Goal: Task Accomplishment & Management: Manage account settings

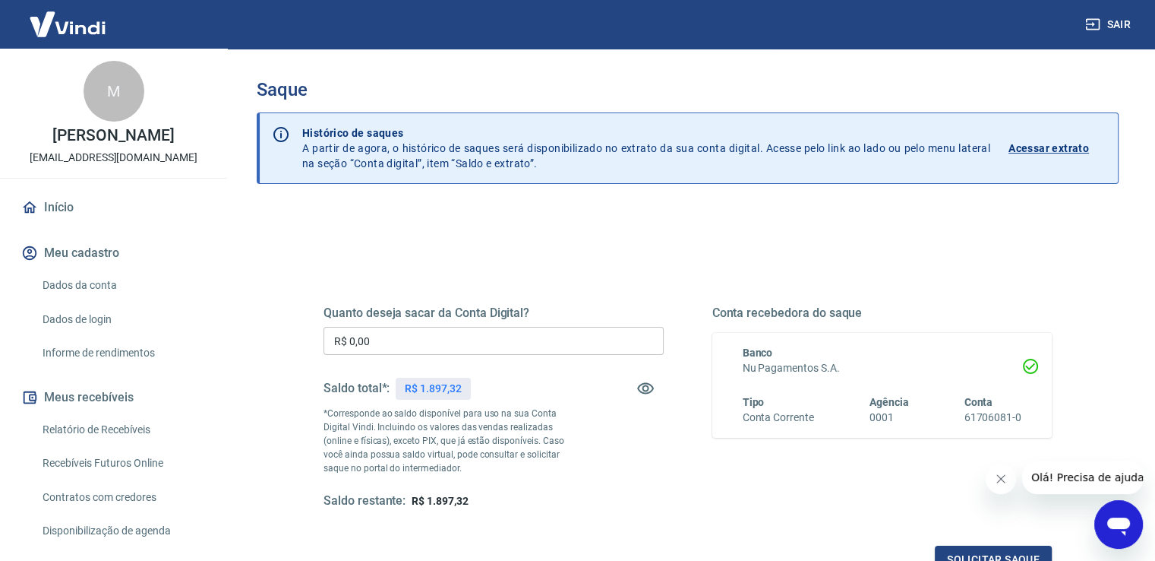
click at [492, 334] on input "R$ 0,00" at bounding box center [494, 341] width 340 height 28
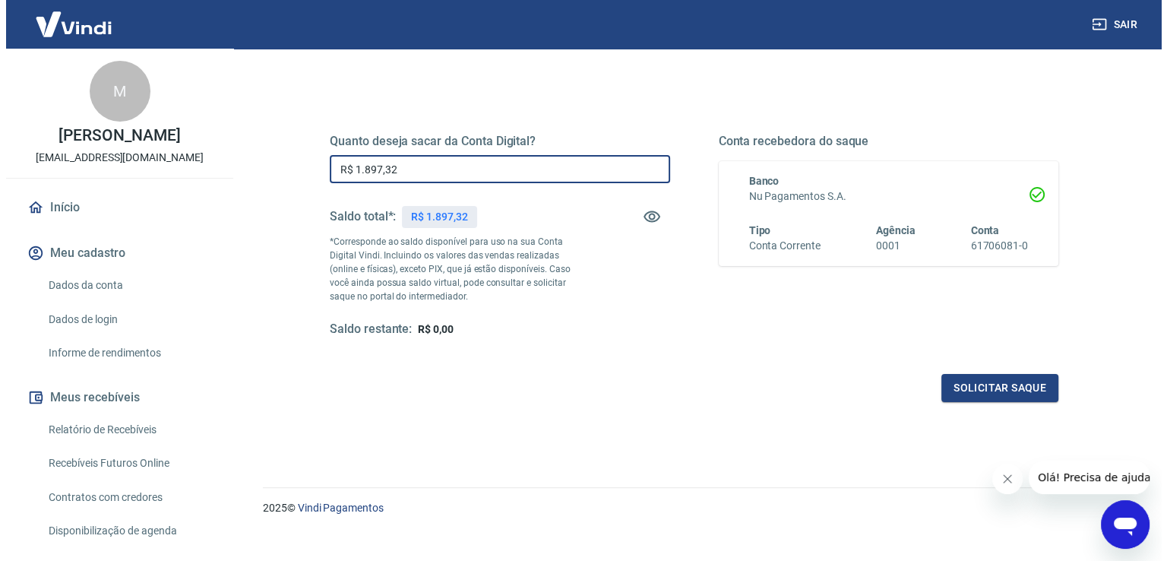
scroll to position [173, 0]
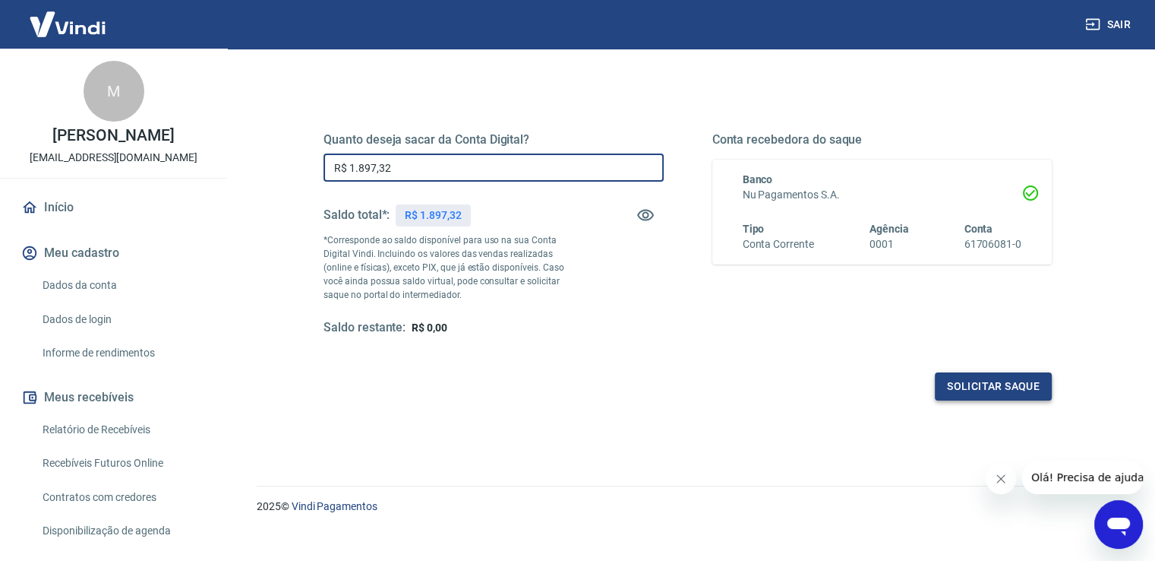
type input "R$ 1.897,32"
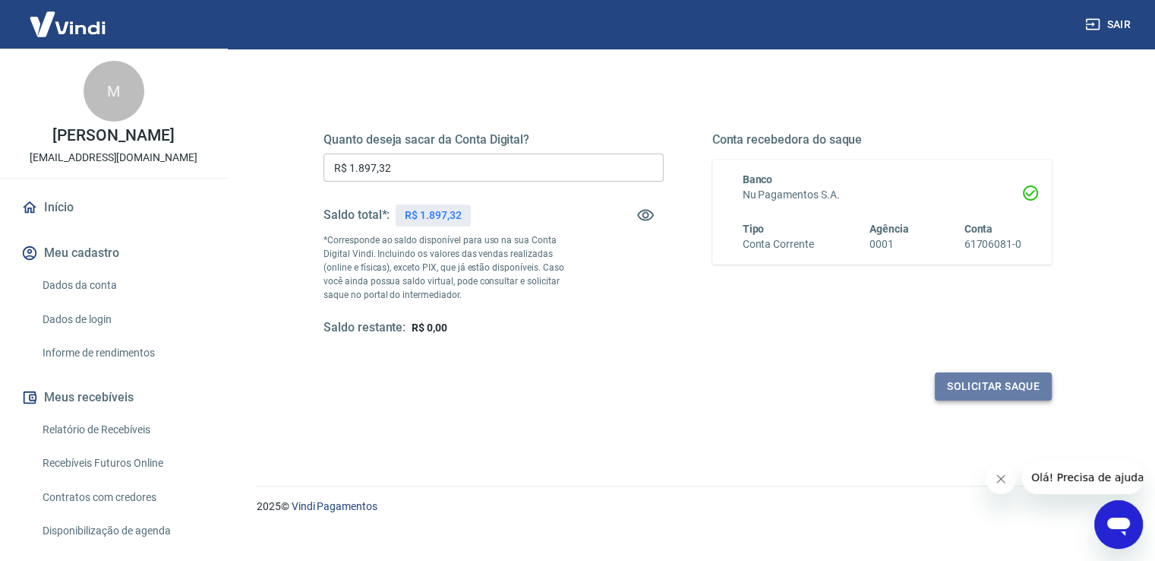
click at [988, 391] on button "Solicitar saque" at bounding box center [993, 386] width 117 height 28
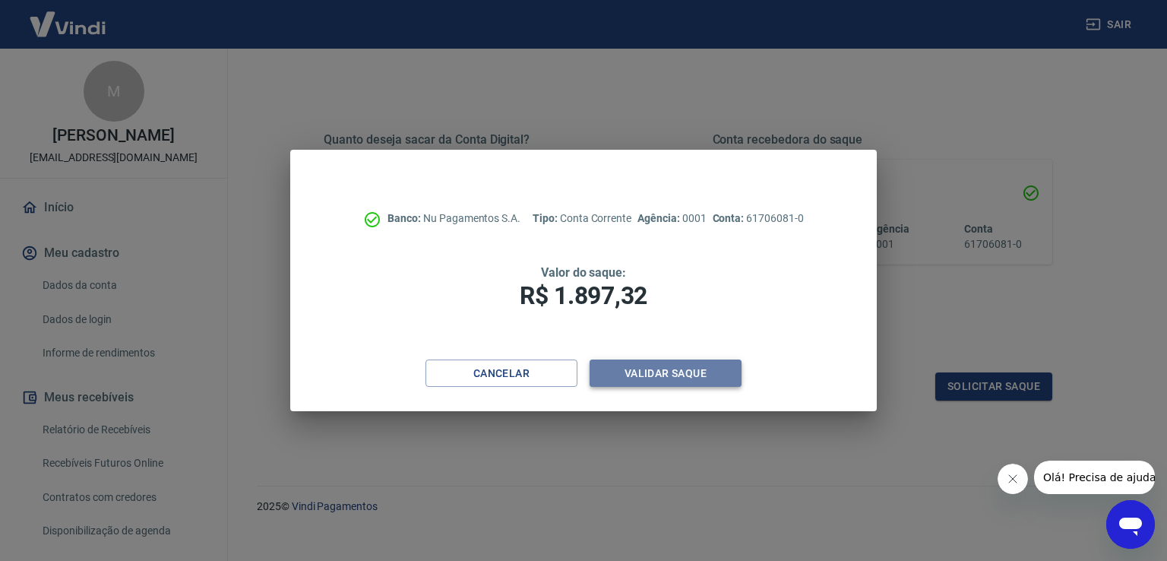
click at [664, 375] on button "Validar saque" at bounding box center [666, 373] width 152 height 28
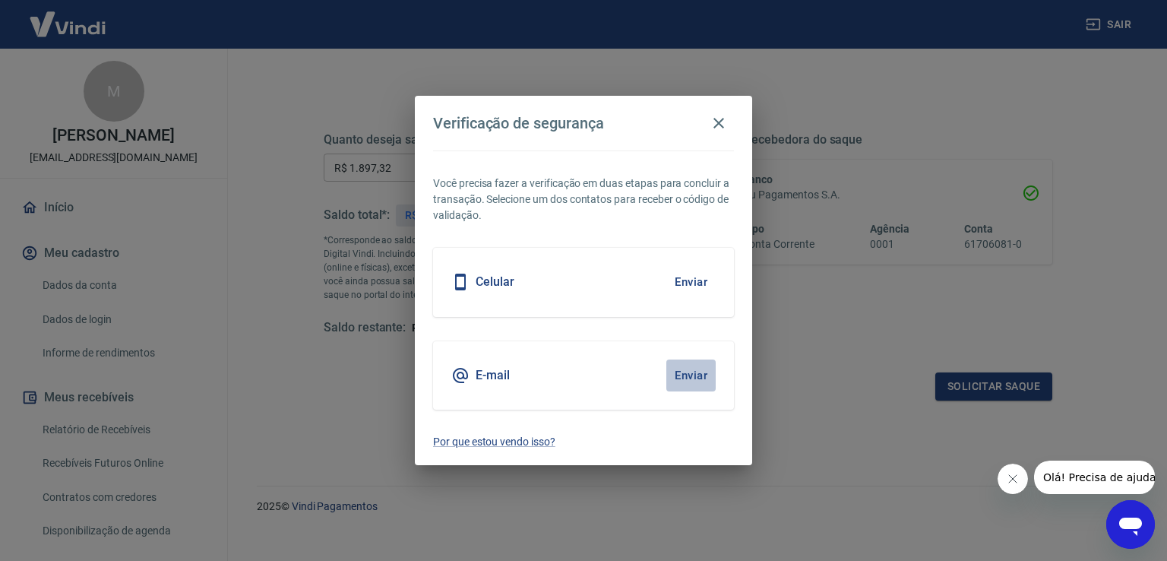
click at [691, 376] on button "Enviar" at bounding box center [690, 375] width 49 height 32
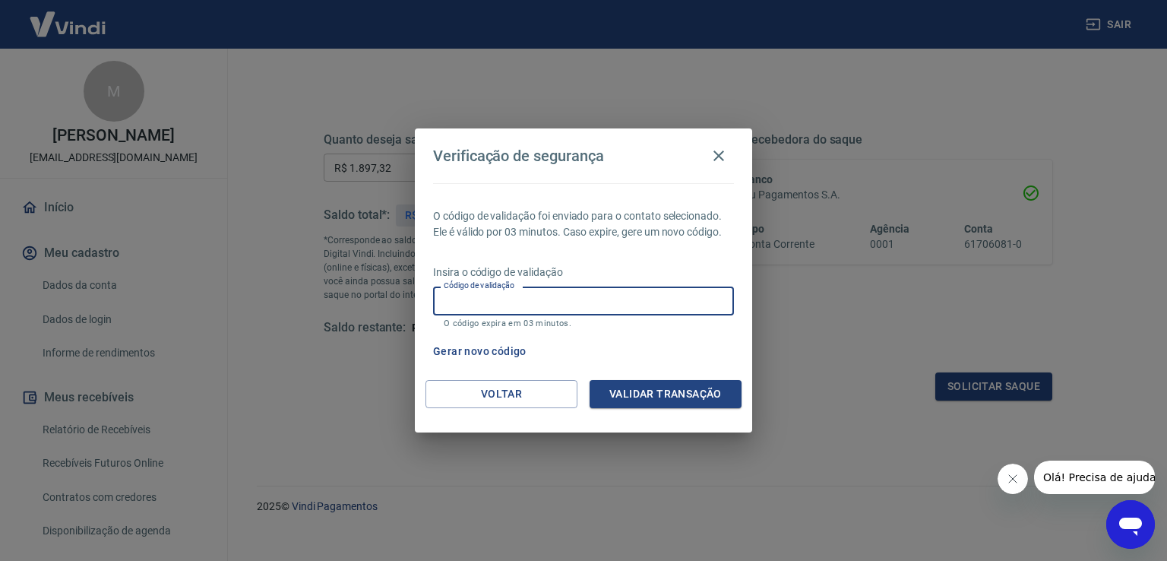
click at [635, 306] on input "Código de validação" at bounding box center [583, 300] width 301 height 28
paste input "312973"
type input "312973"
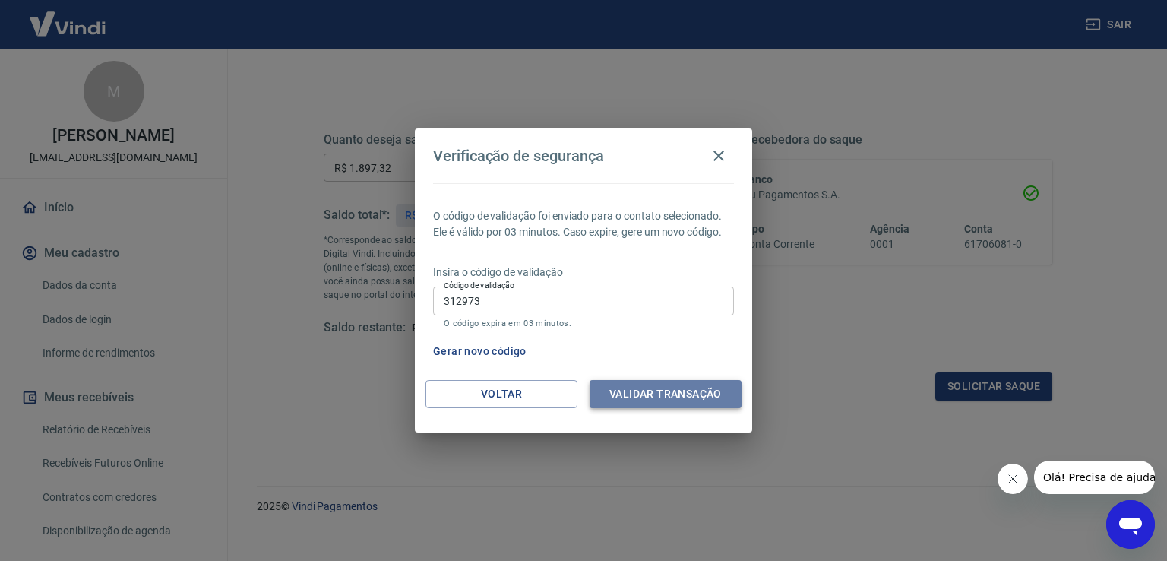
click at [658, 393] on button "Validar transação" at bounding box center [666, 394] width 152 height 28
